Goal: Information Seeking & Learning: Learn about a topic

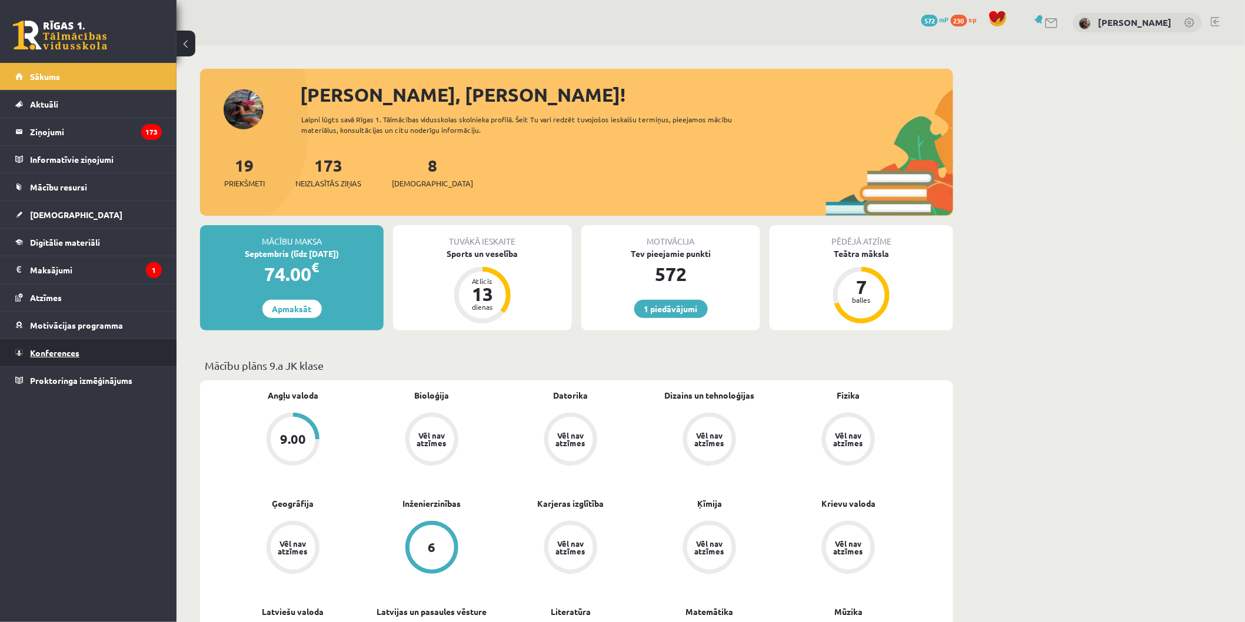
click at [85, 356] on link "Konferences" at bounding box center [88, 352] width 146 height 27
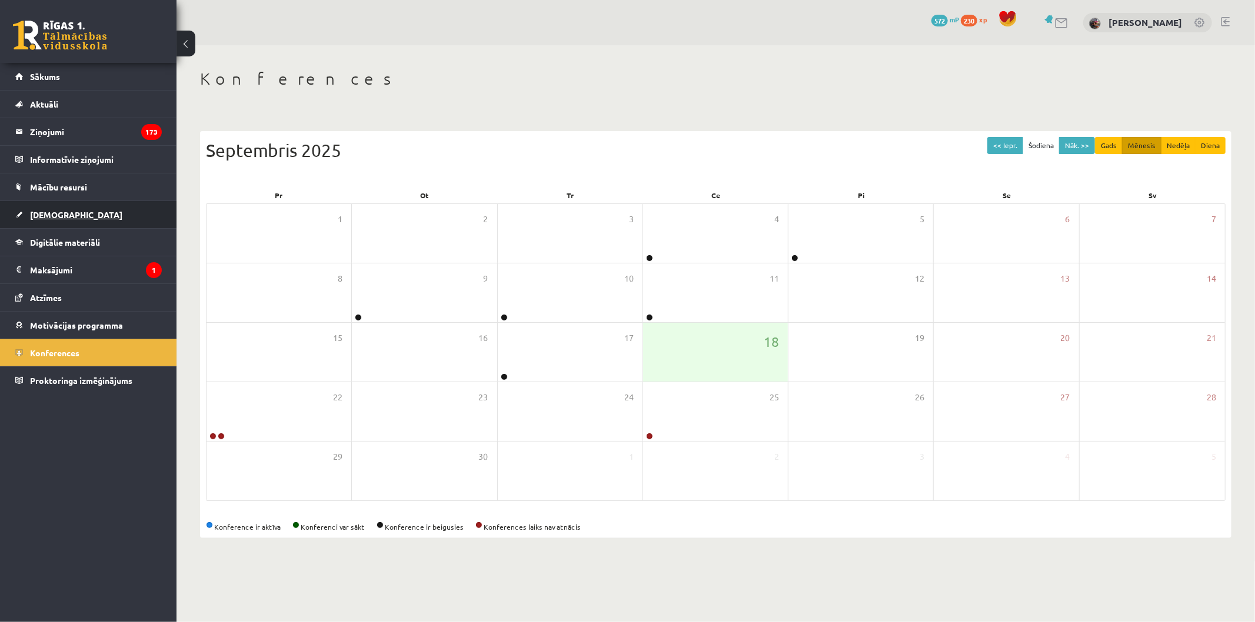
click at [64, 213] on span "[DEMOGRAPHIC_DATA]" at bounding box center [76, 214] width 92 height 11
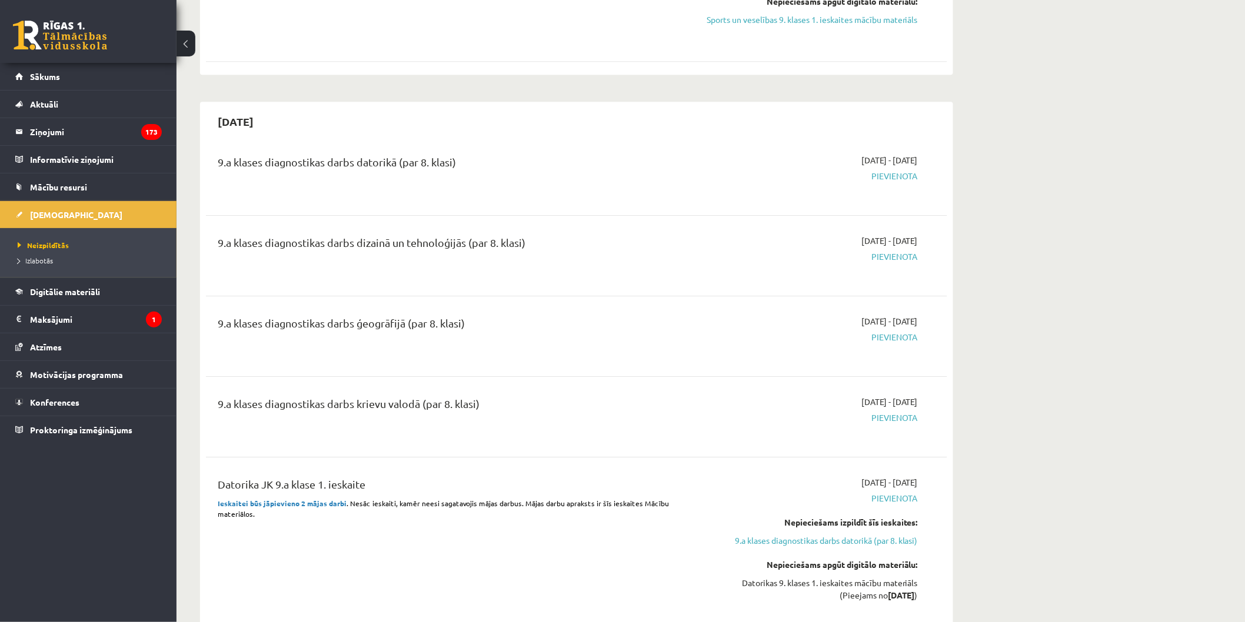
scroll to position [1593, 0]
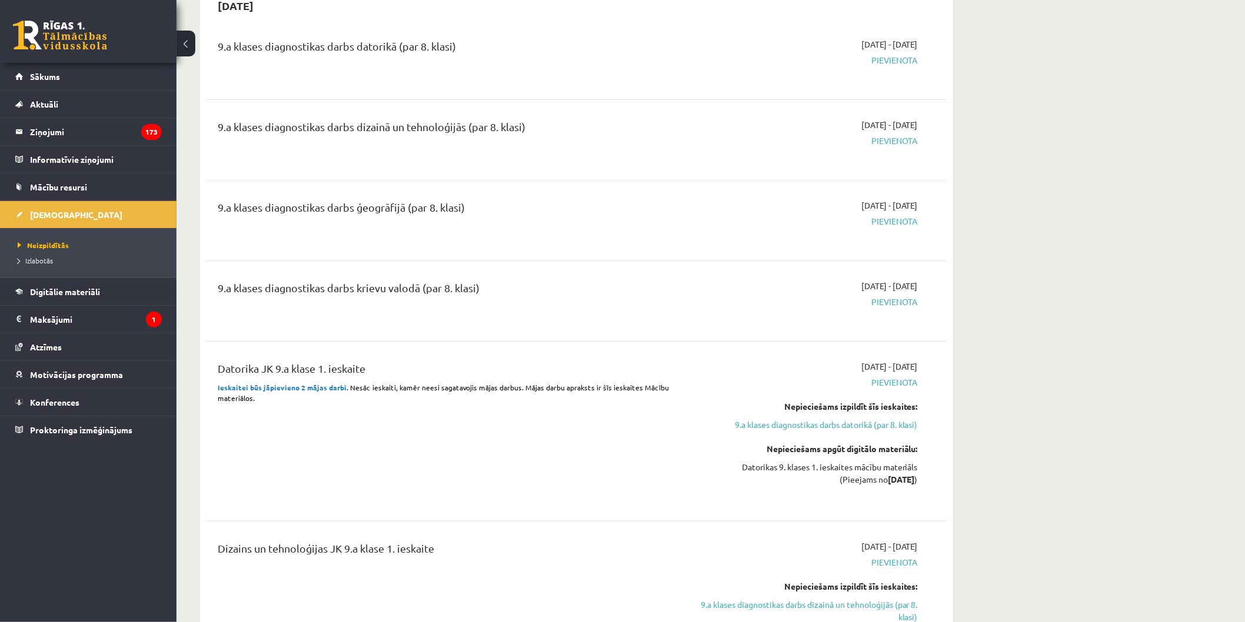
click at [50, 76] on span "Sākums" at bounding box center [45, 76] width 30 height 11
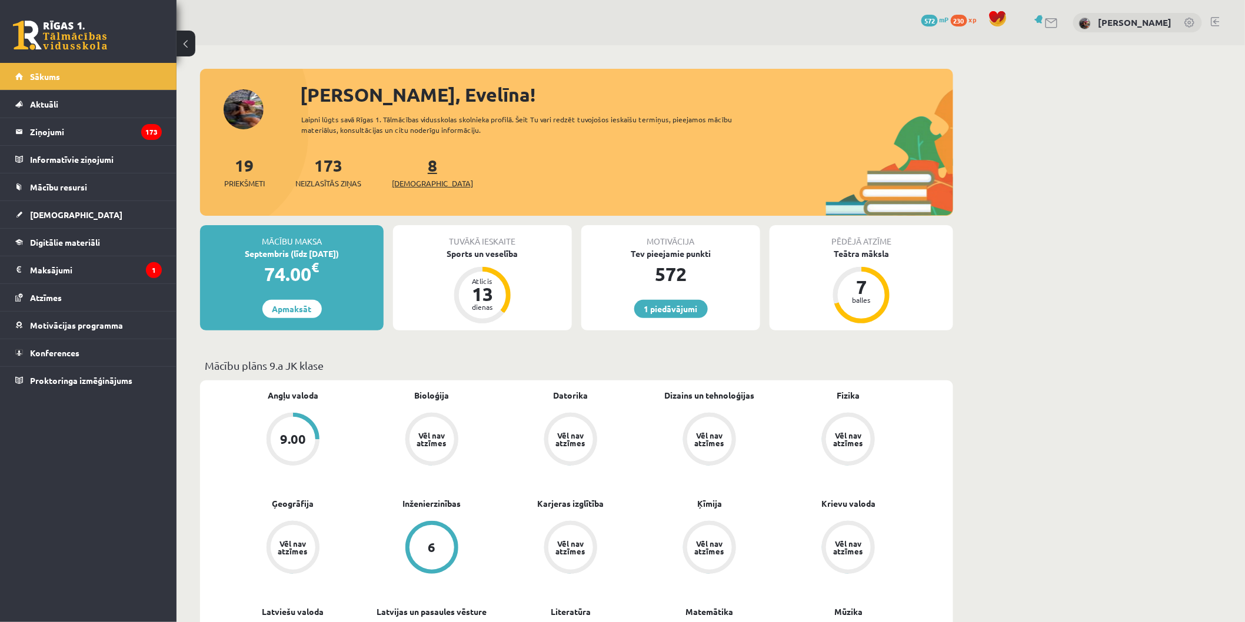
click at [407, 178] on span "[DEMOGRAPHIC_DATA]" at bounding box center [432, 184] width 81 height 12
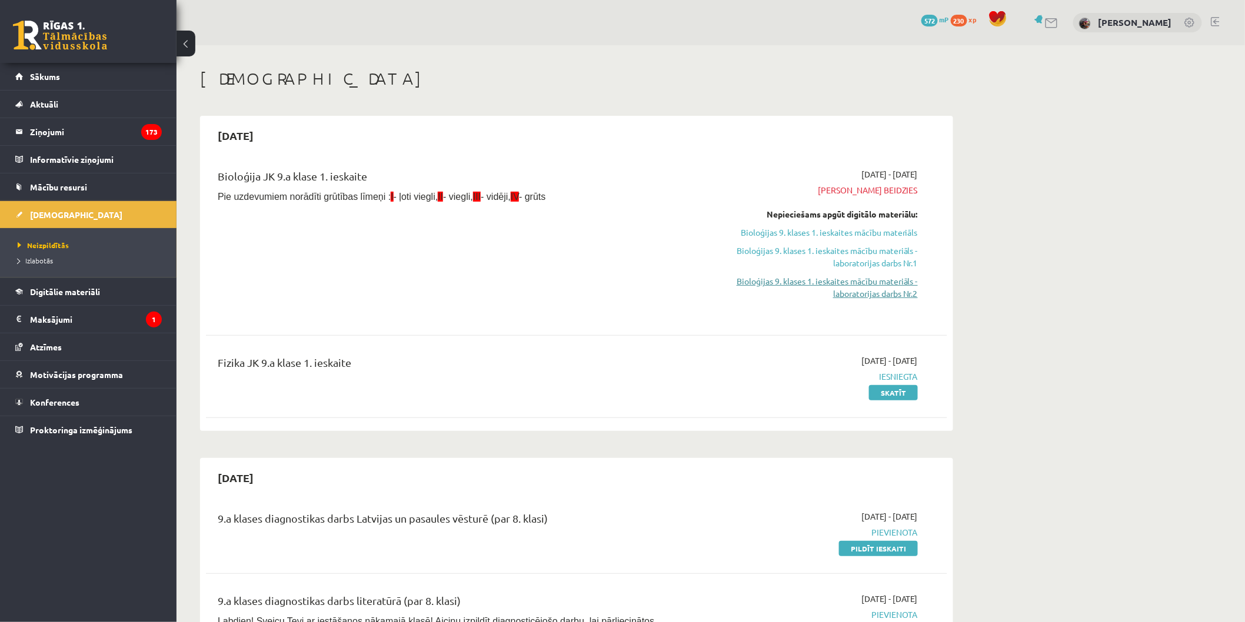
click at [890, 278] on link "Bioloģijas 9. klases 1. ieskaites mācību materiāls - laboratorijas darbs Nr.2" at bounding box center [807, 287] width 222 height 25
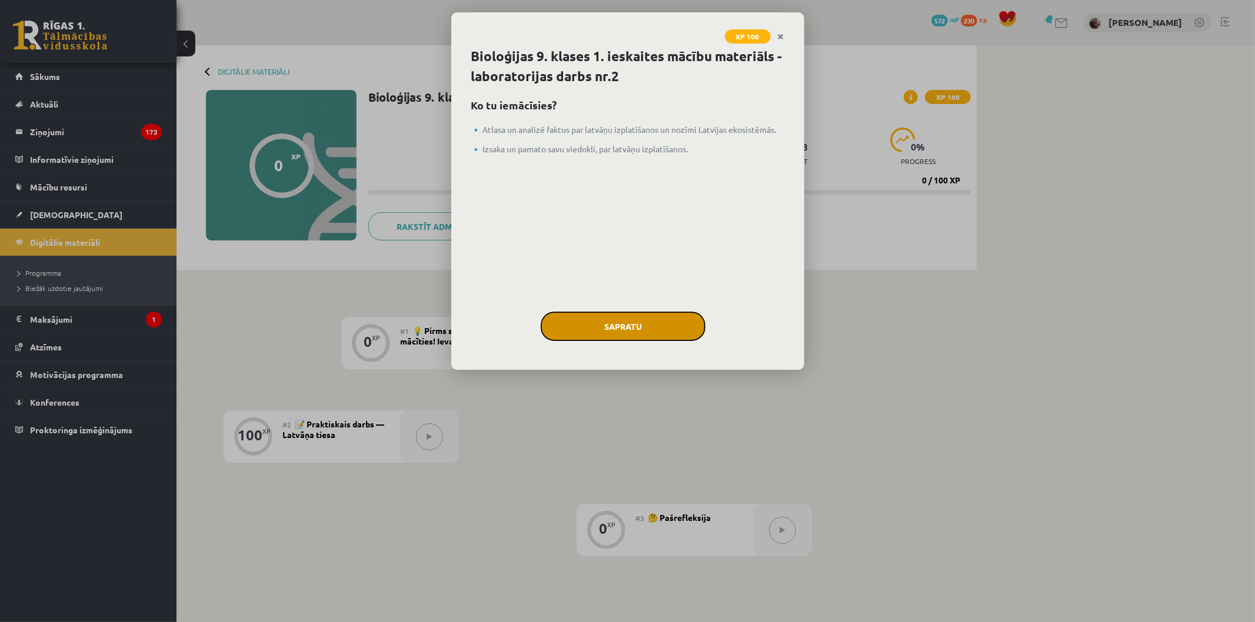
click at [651, 322] on button "Sapratu" at bounding box center [623, 326] width 165 height 29
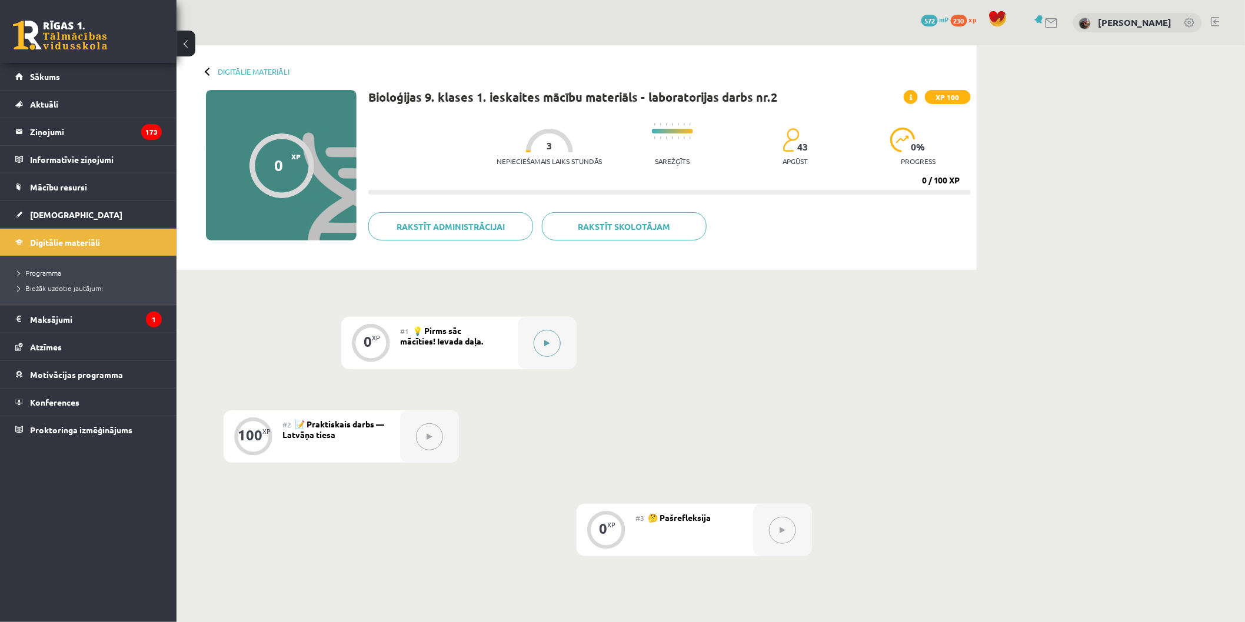
click at [552, 338] on button at bounding box center [547, 343] width 27 height 27
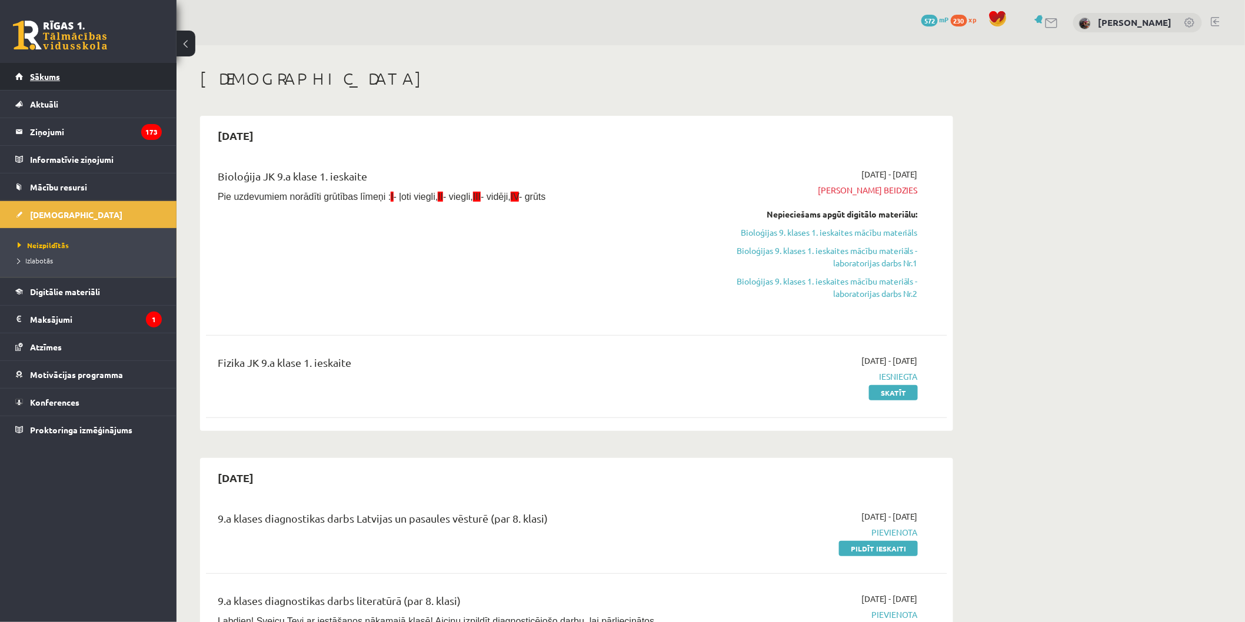
click at [59, 66] on link "Sākums" at bounding box center [88, 76] width 146 height 27
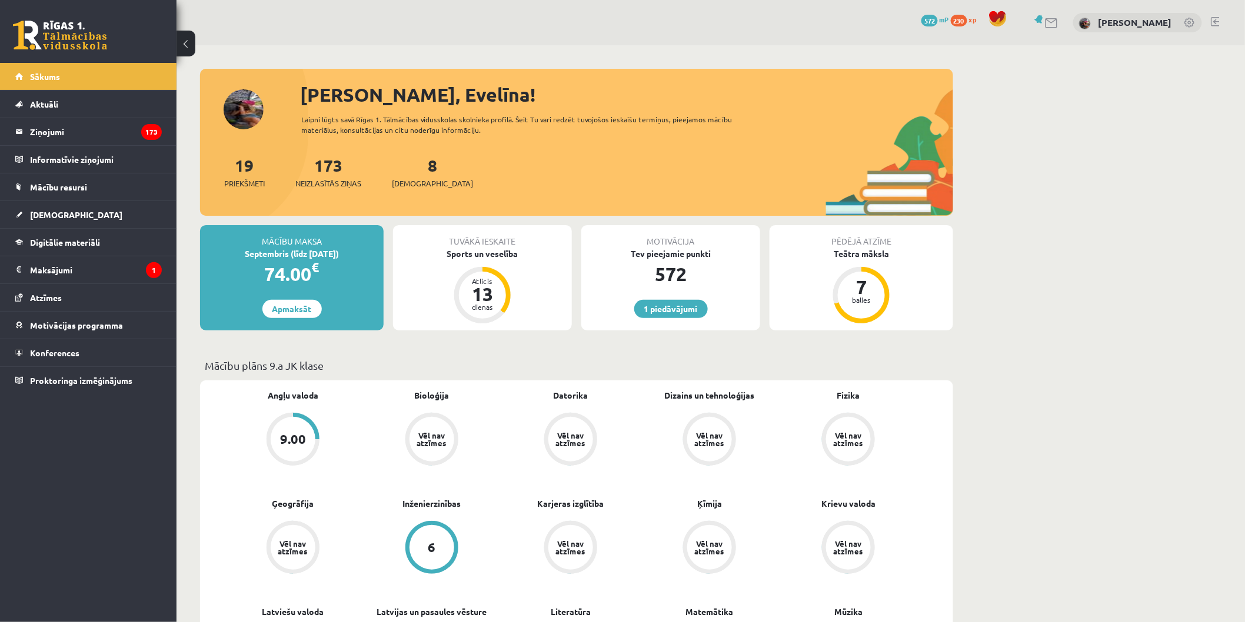
click at [263, 165] on div "19 Priekšmeti" at bounding box center [244, 171] width 41 height 36
click at [252, 169] on link "19 Priekšmeti" at bounding box center [244, 172] width 41 height 35
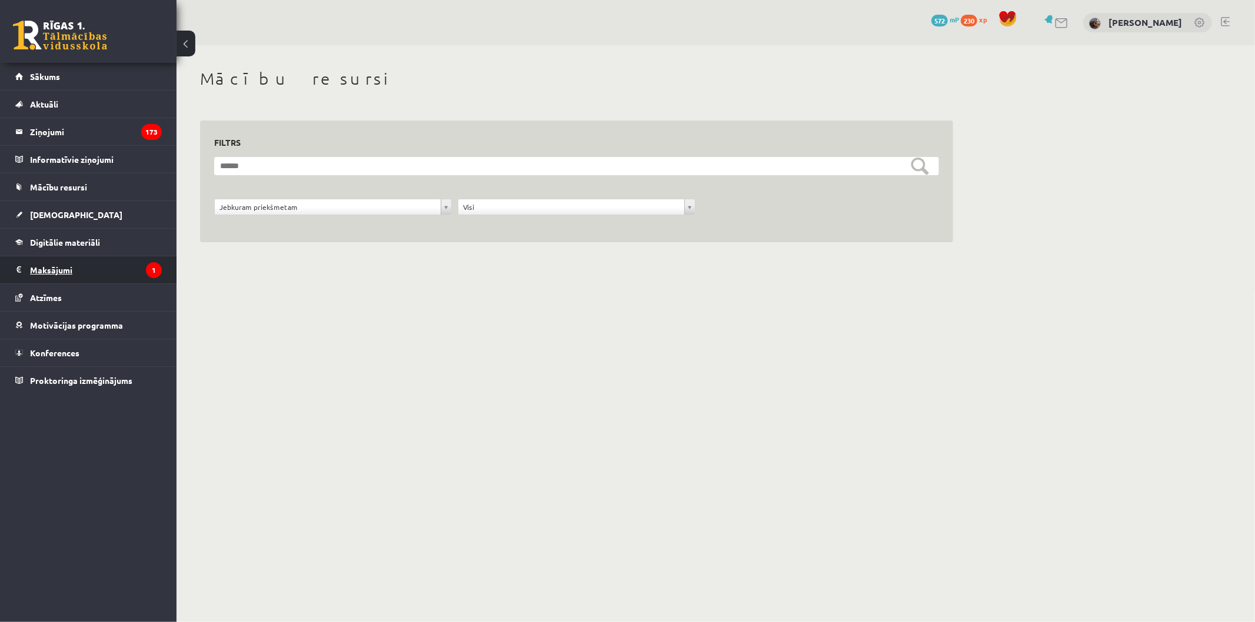
click at [68, 265] on legend "Maksājumi 1" at bounding box center [96, 270] width 132 height 27
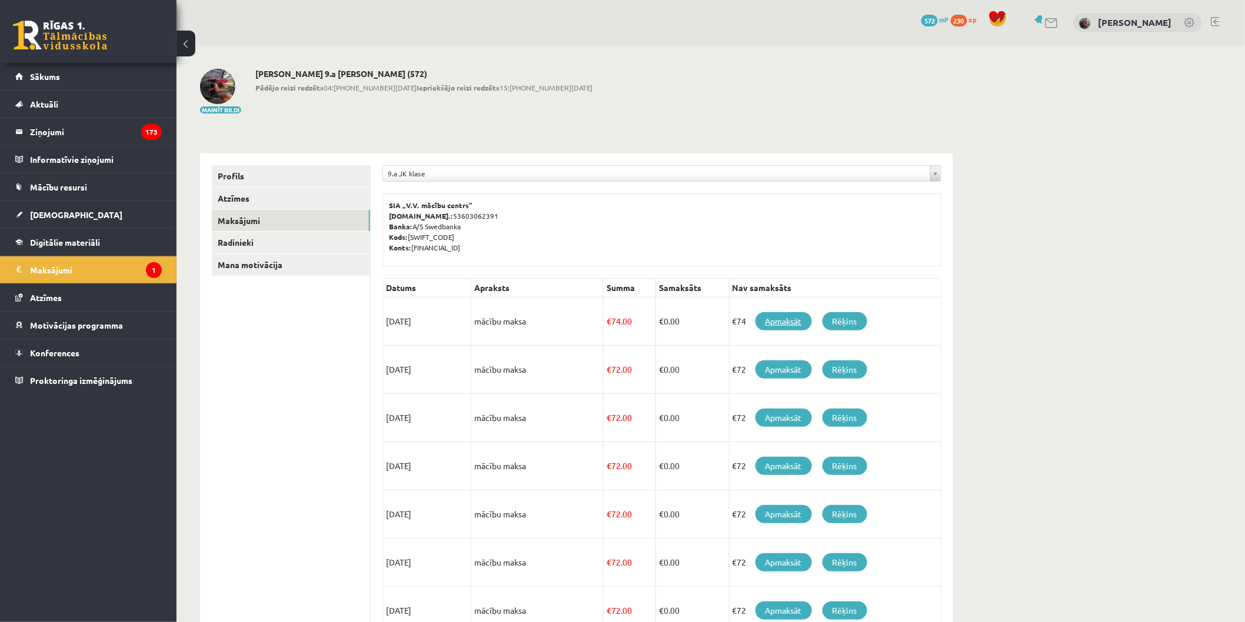
click at [783, 318] on link "Apmaksāt" at bounding box center [783, 321] width 56 height 18
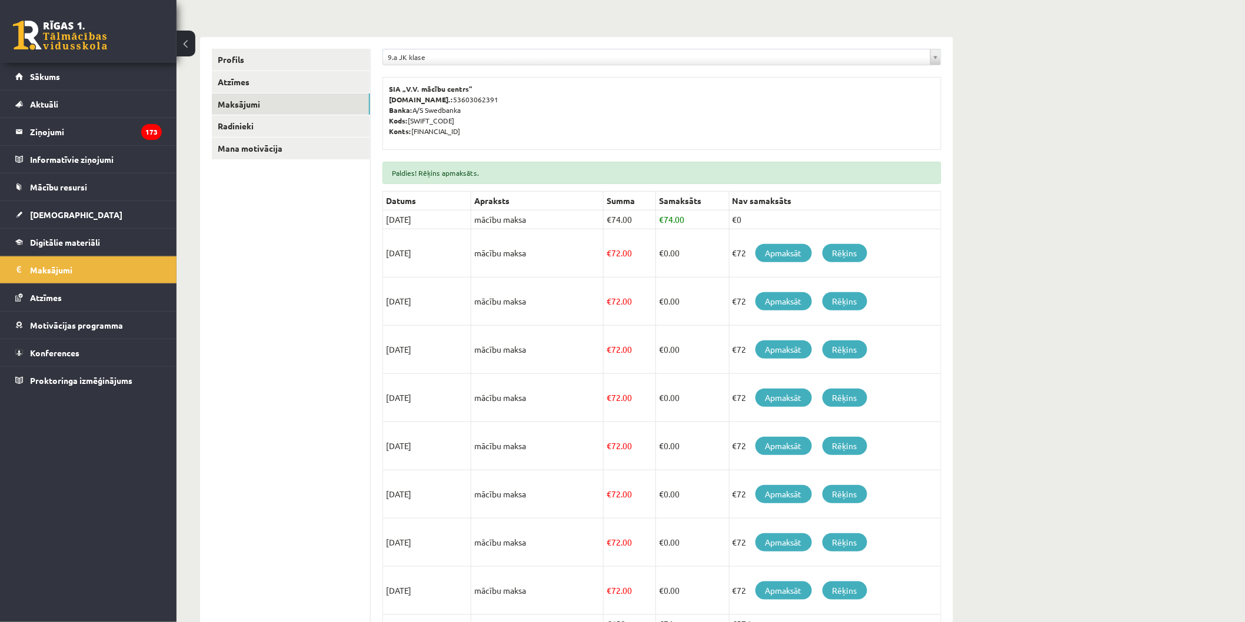
scroll to position [222, 0]
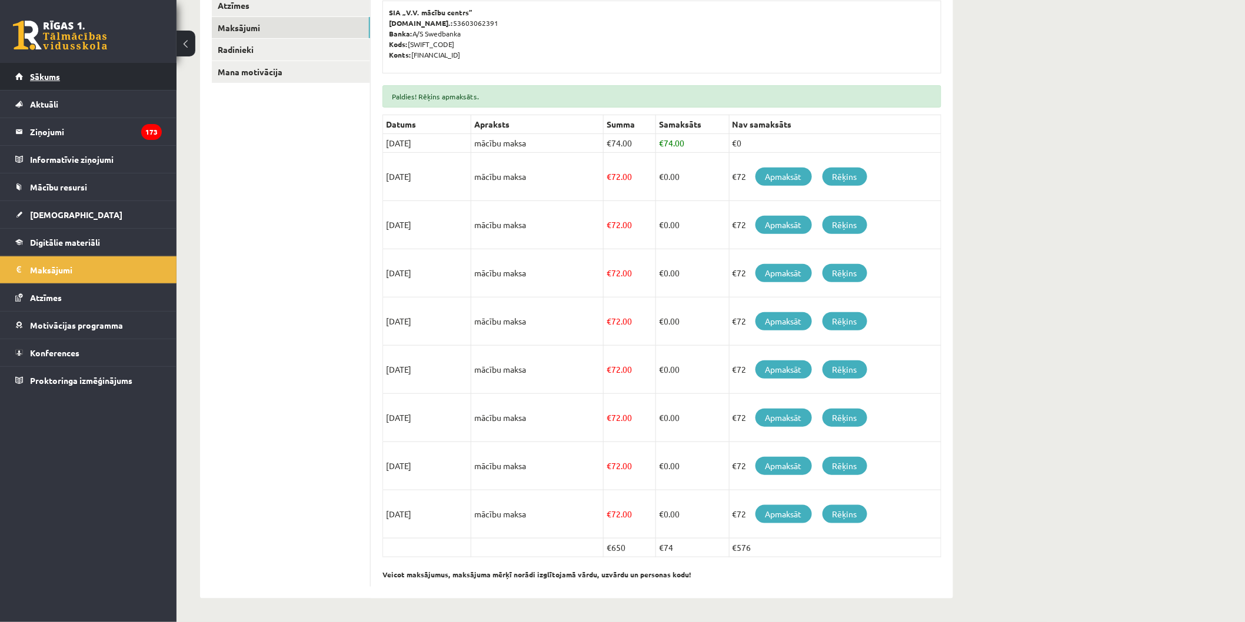
click at [83, 76] on link "Sākums" at bounding box center [88, 76] width 146 height 27
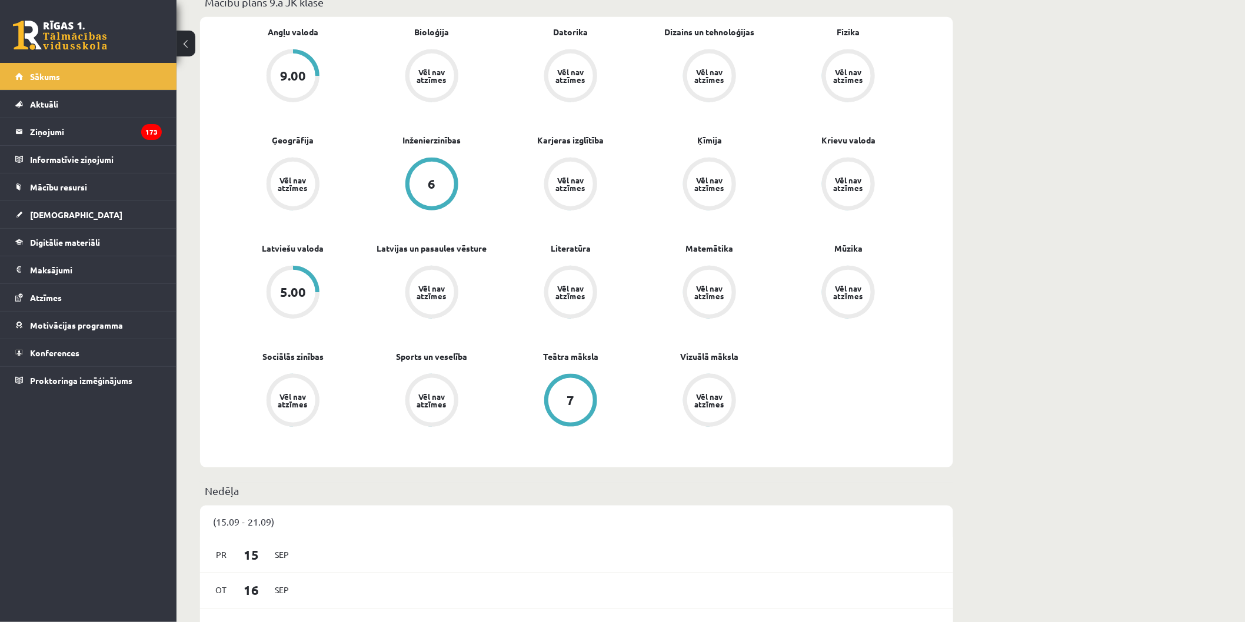
scroll to position [312, 0]
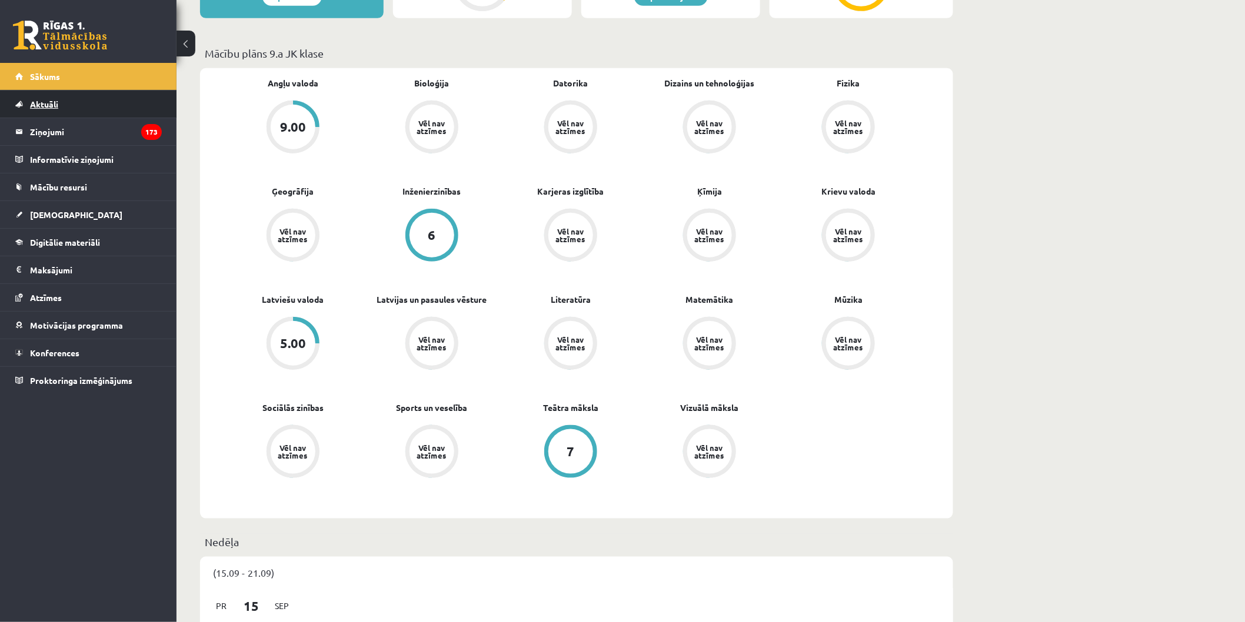
click at [49, 115] on link "Aktuāli" at bounding box center [88, 104] width 146 height 27
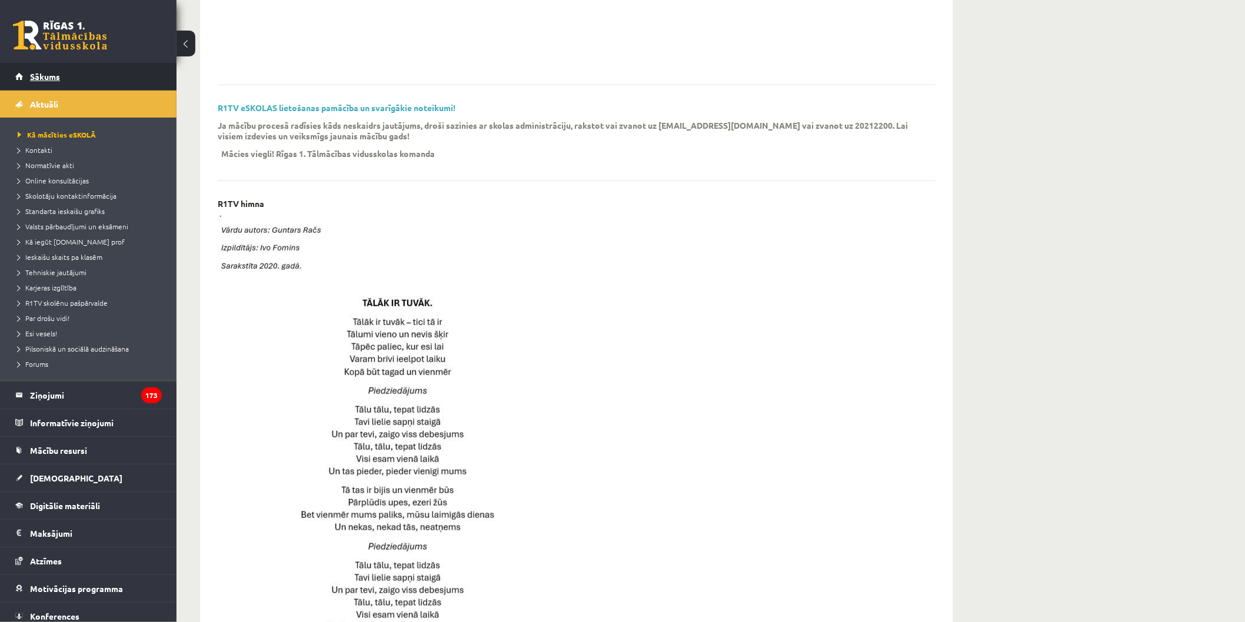
click at [68, 84] on link "Sākums" at bounding box center [88, 76] width 146 height 27
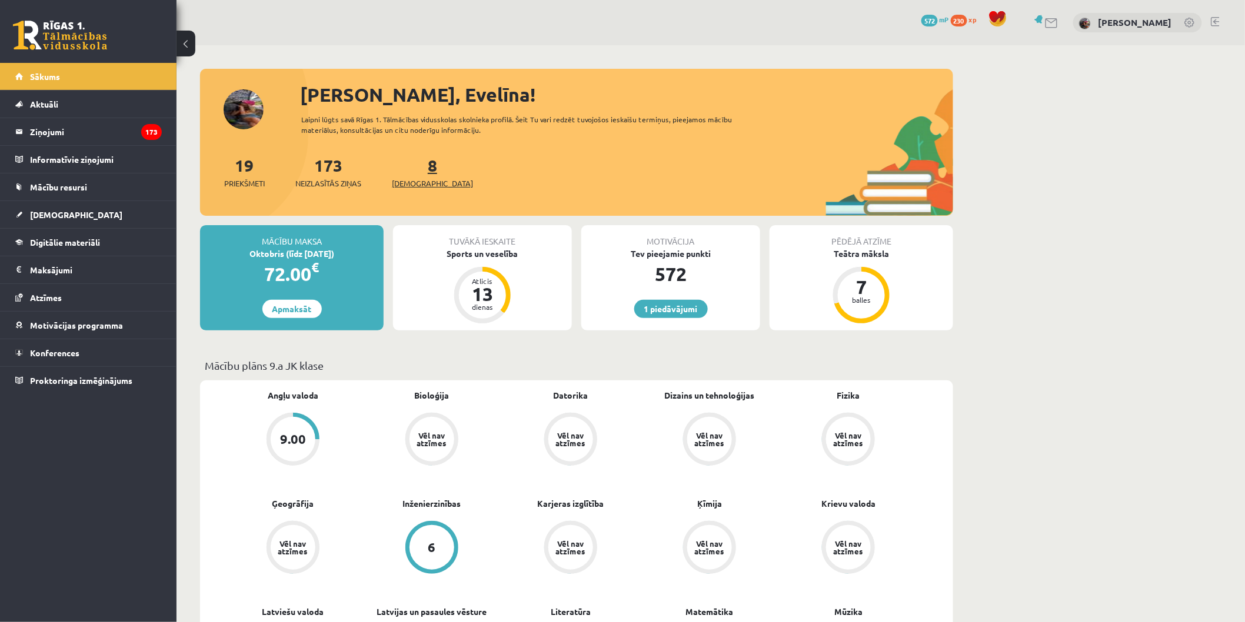
click at [410, 166] on link "8 Ieskaites" at bounding box center [432, 172] width 81 height 35
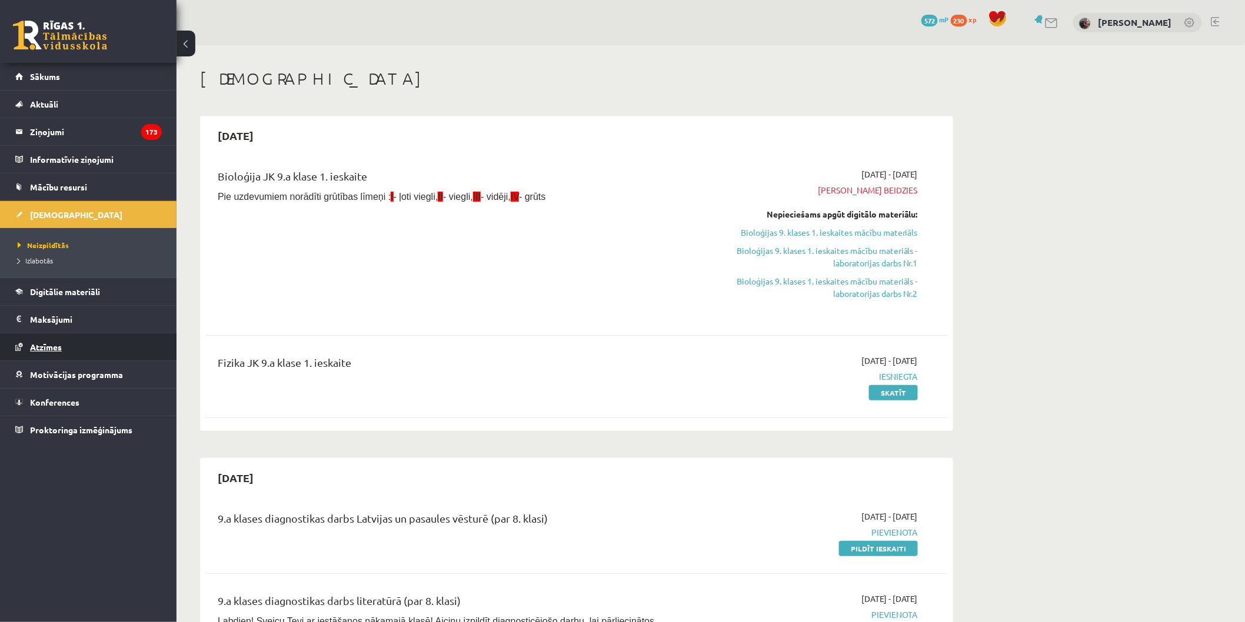
click at [66, 338] on link "Atzīmes" at bounding box center [88, 347] width 146 height 27
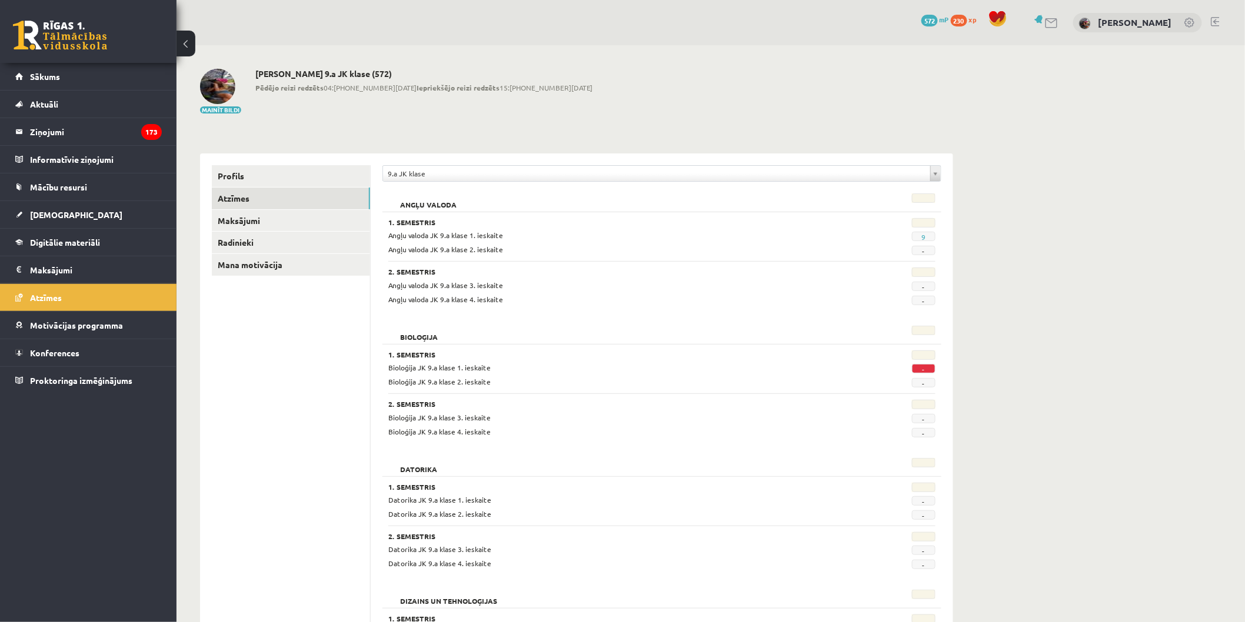
click at [124, 353] on link "Konferences" at bounding box center [88, 352] width 146 height 27
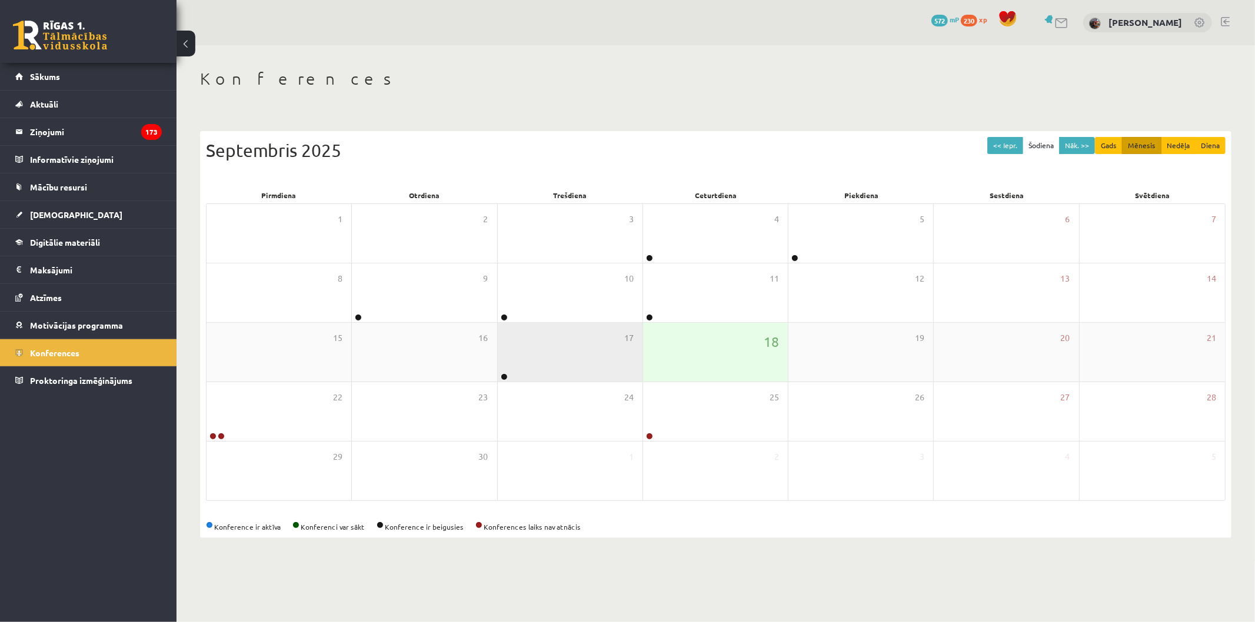
click at [504, 374] on link at bounding box center [504, 377] width 7 height 7
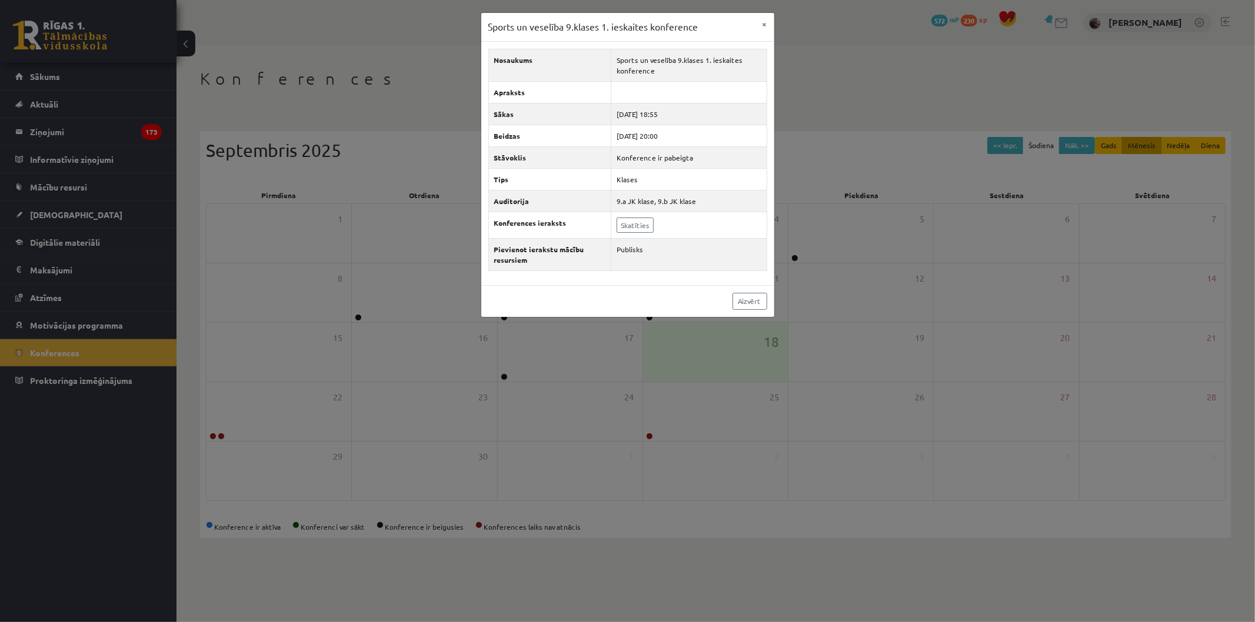
click at [505, 374] on div "Sports un veselība 9.klases 1. ieskaites konference × Nosaukums Sports un vesel…" at bounding box center [627, 311] width 1255 height 622
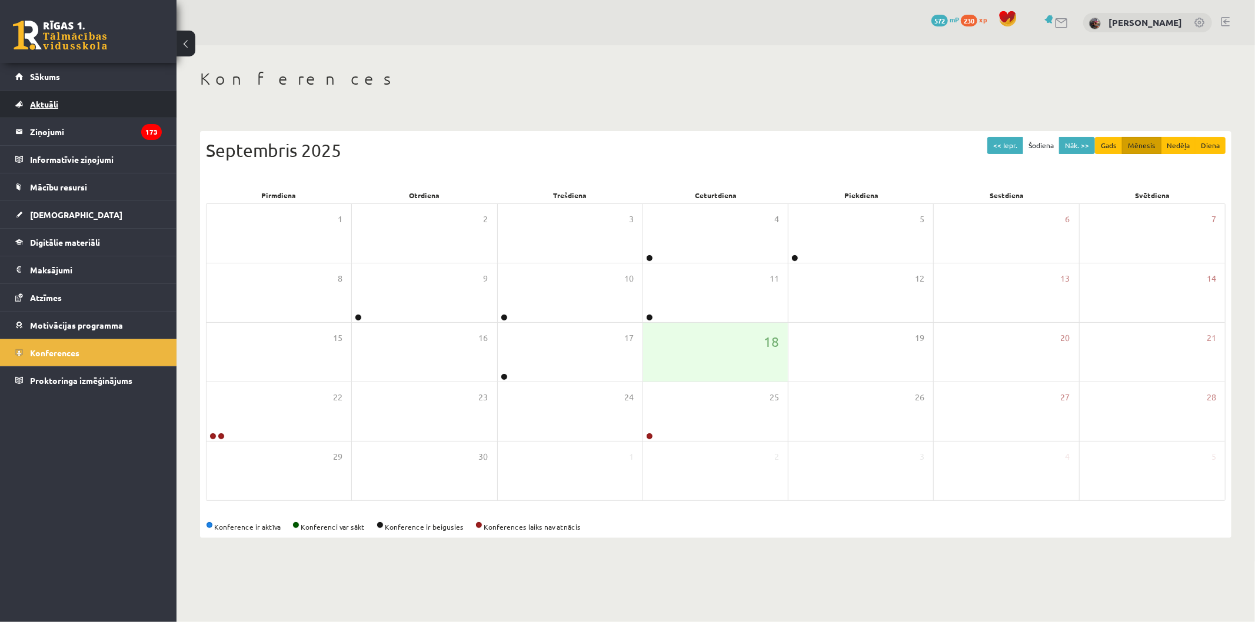
click at [54, 98] on link "Aktuāli" at bounding box center [88, 104] width 146 height 27
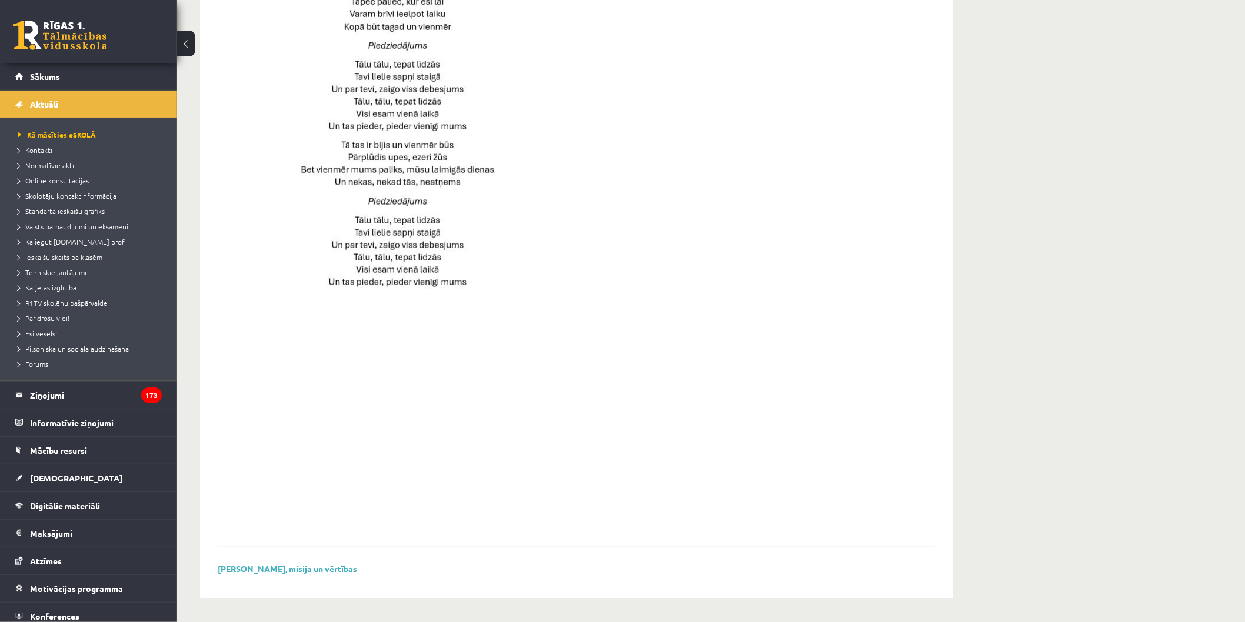
scroll to position [624, 0]
